Goal: Task Accomplishment & Management: Use online tool/utility

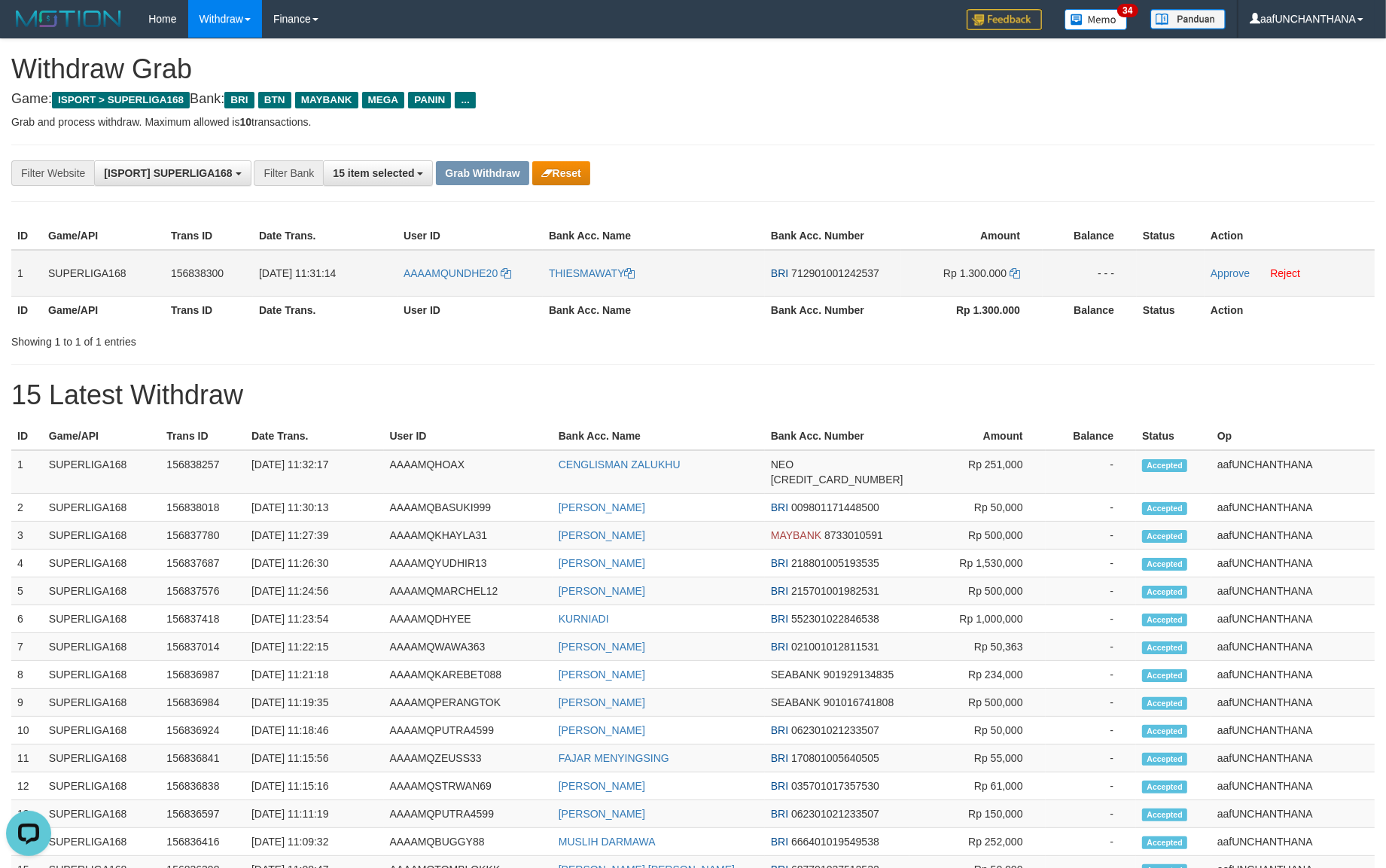
drag, startPoint x: 19, startPoint y: 268, endPoint x: 1126, endPoint y: 291, distance: 1107.2
click at [1126, 291] on tr "1 SUPERLIGA168 156838300 [DATE] 11:31:14 AAAAMQUNDHE20 [GEOGRAPHIC_DATA] BRI 71…" at bounding box center [693, 273] width 1364 height 47
copy tr "1 SUPERLIGA168 156838300 [DATE] 11:31:14 AAAAMQUNDHE20 THIESMAWATY BRI 71290100…"
click at [761, 389] on h1 "15 Latest Withdraw" at bounding box center [693, 395] width 1364 height 30
click at [833, 271] on span "712901001242537" at bounding box center [835, 273] width 88 height 12
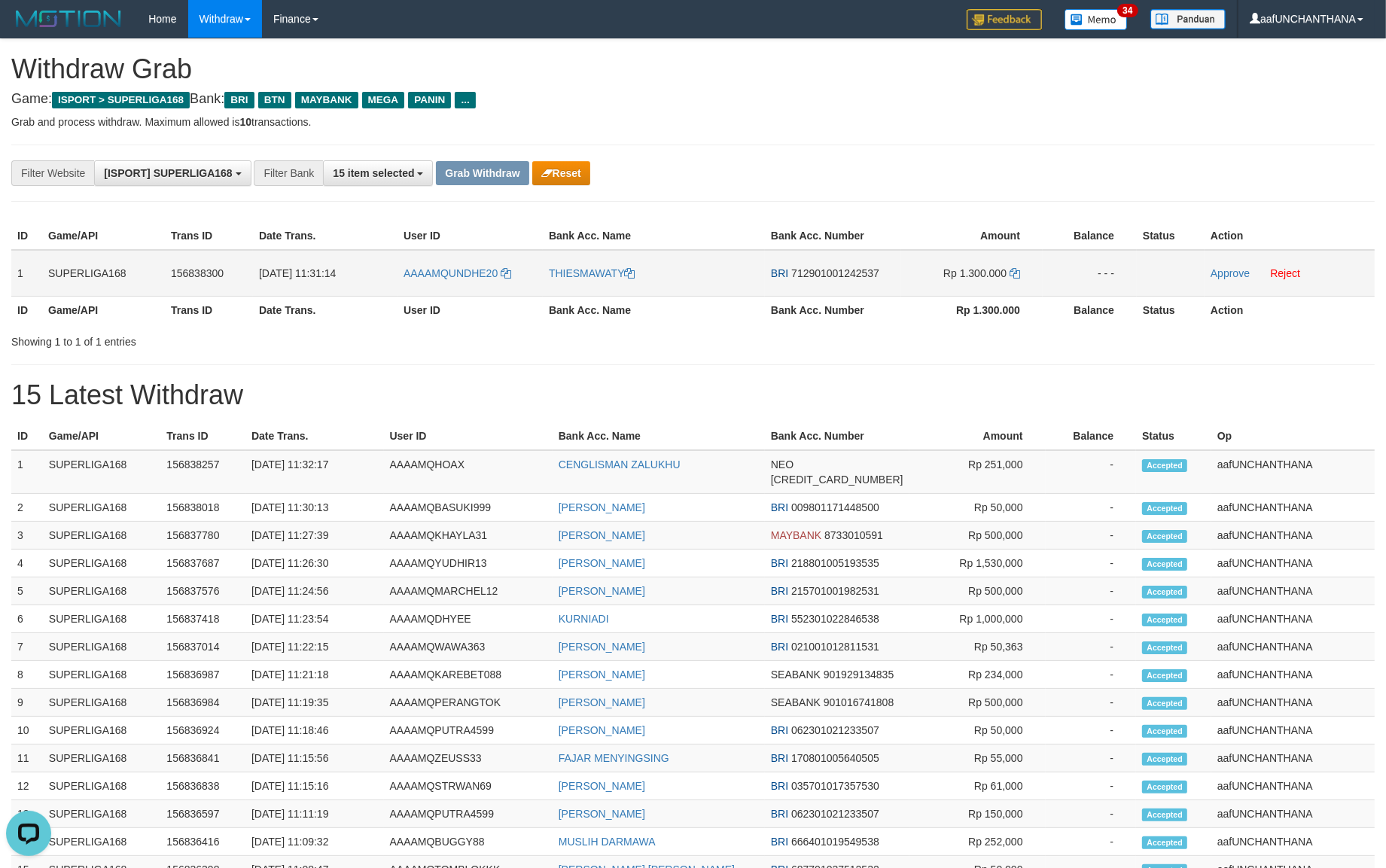
click at [833, 271] on span "712901001242537" at bounding box center [835, 273] width 88 height 12
click at [1013, 271] on icon at bounding box center [1014, 272] width 10 height 10
click at [1013, 269] on icon at bounding box center [1014, 272] width 10 height 10
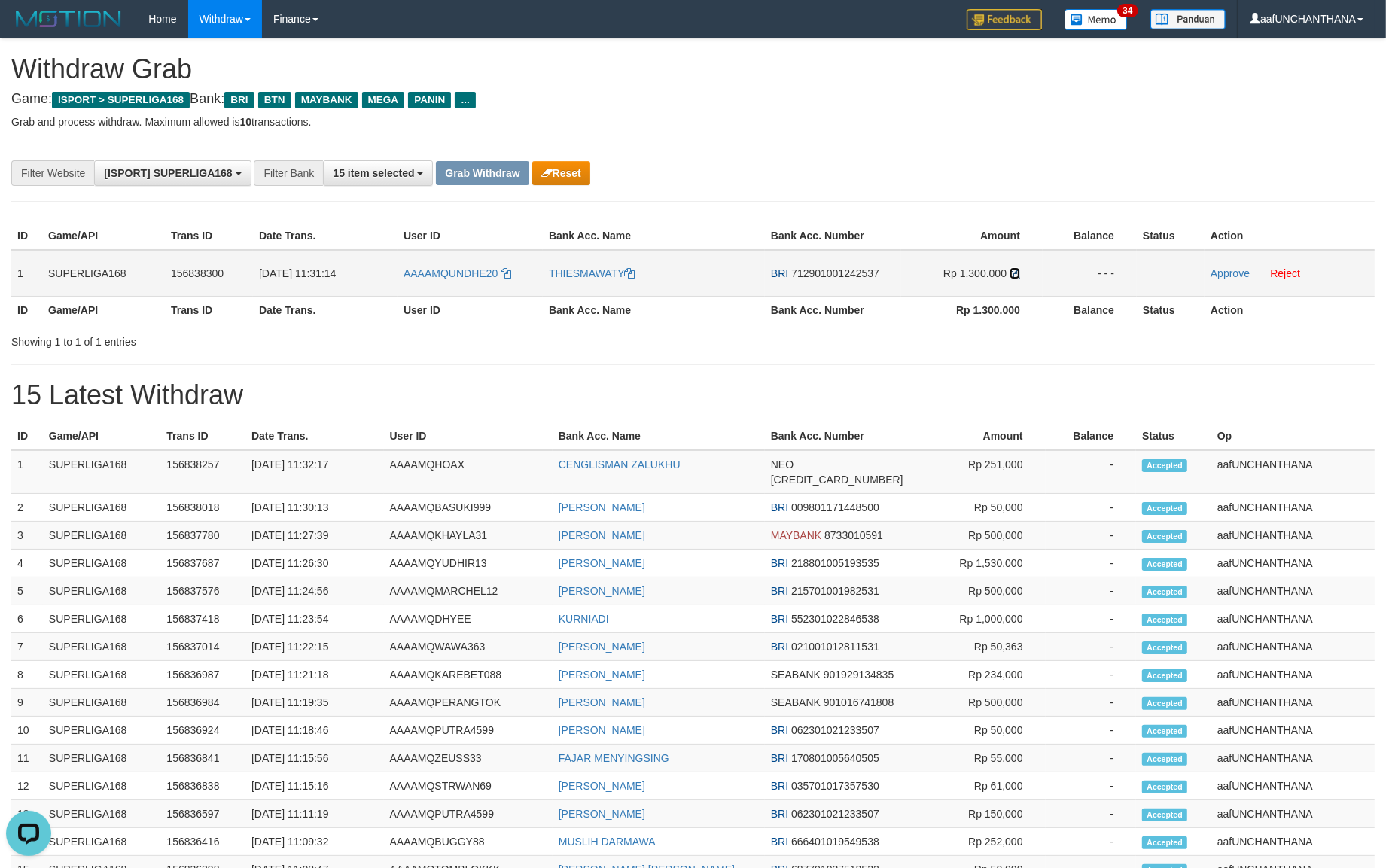
click at [1013, 269] on icon at bounding box center [1014, 272] width 10 height 10
click at [1224, 272] on link "Approve" at bounding box center [1230, 273] width 39 height 12
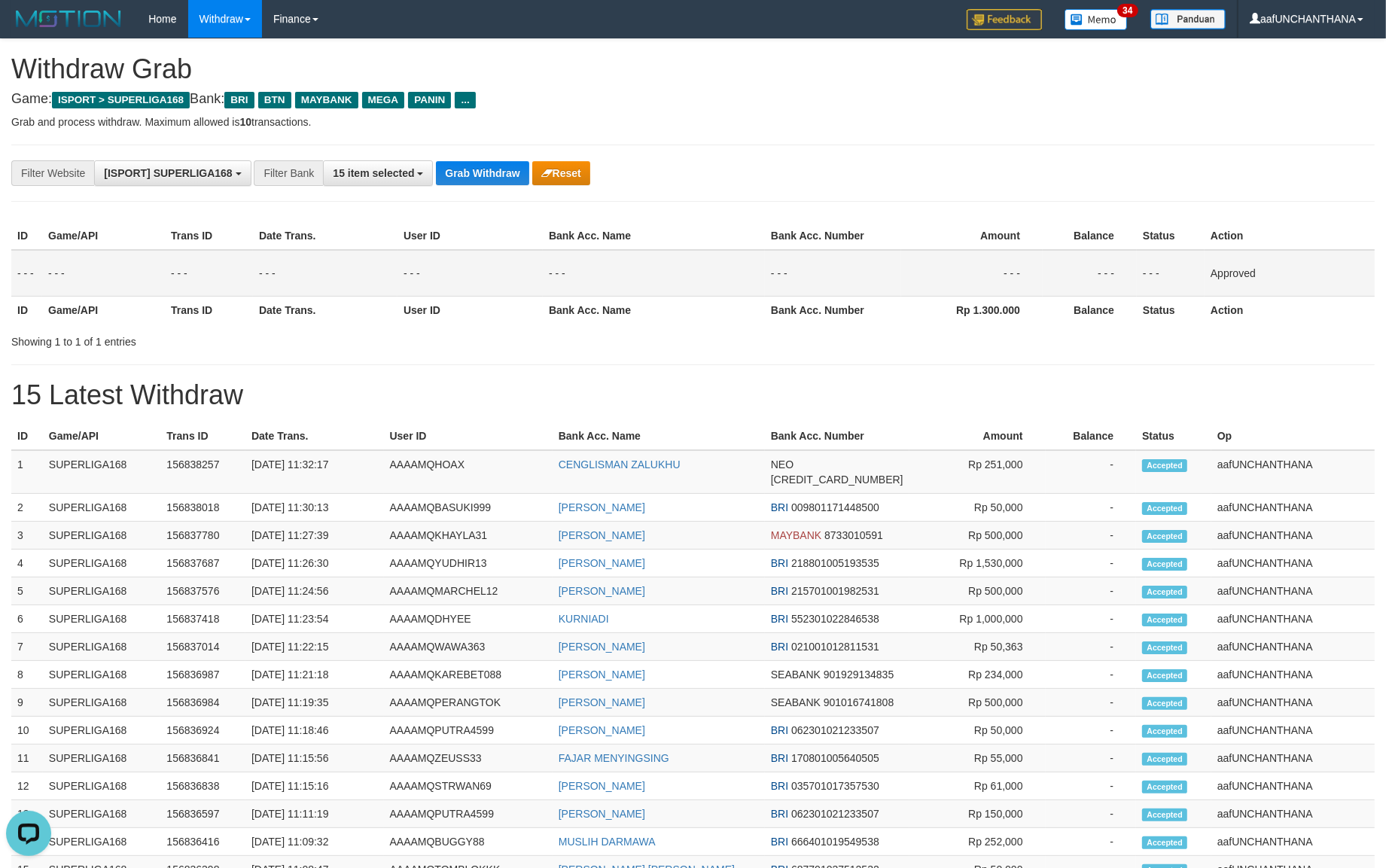
click at [803, 193] on div "**********" at bounding box center [693, 172] width 1364 height 57
